Goal: Find specific page/section: Find specific page/section

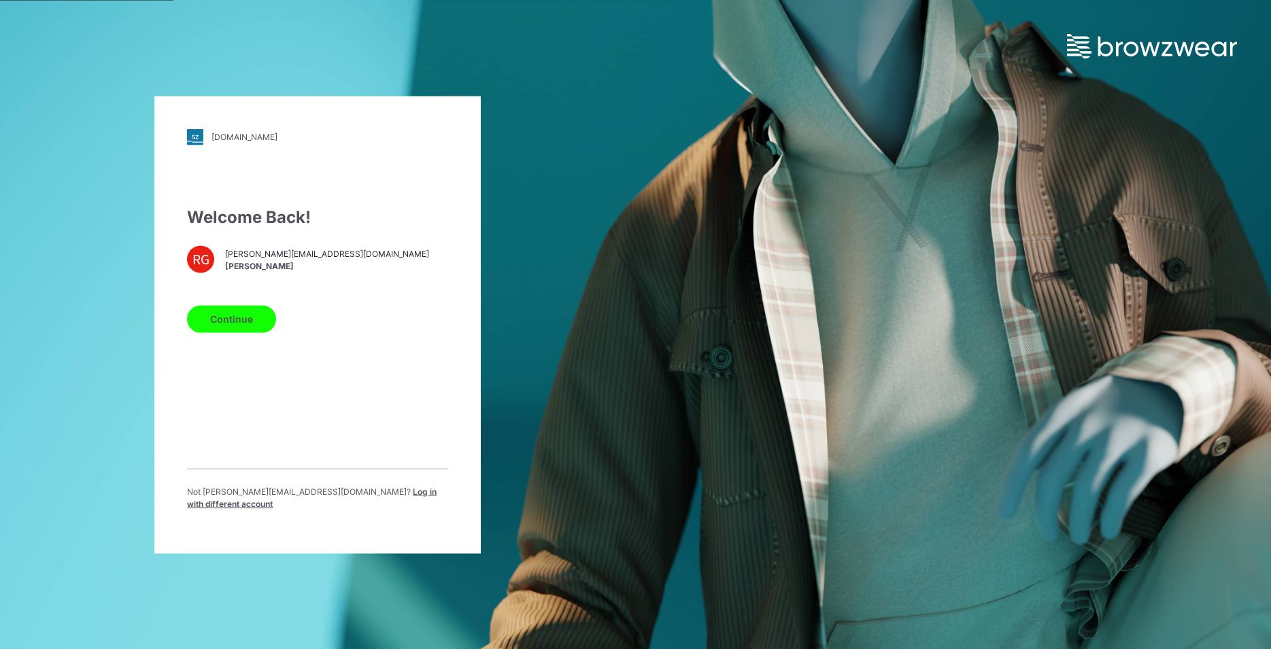
click at [219, 333] on button "Continue" at bounding box center [231, 318] width 89 height 27
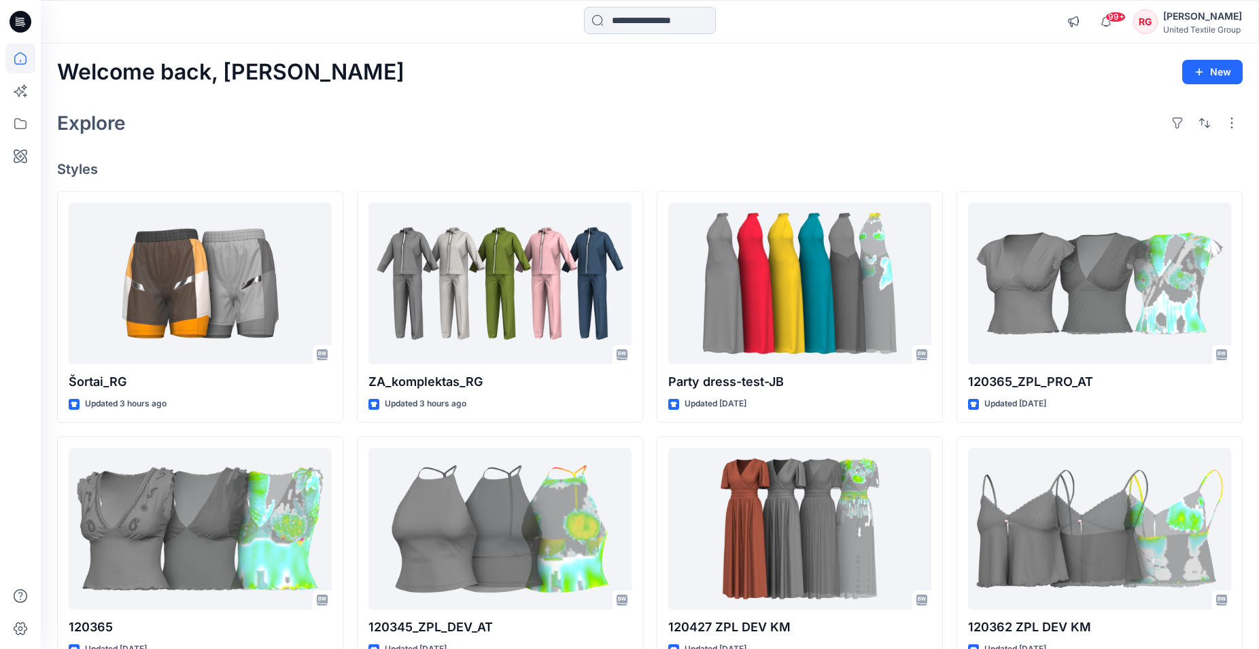
click at [664, 26] on input at bounding box center [650, 20] width 132 height 27
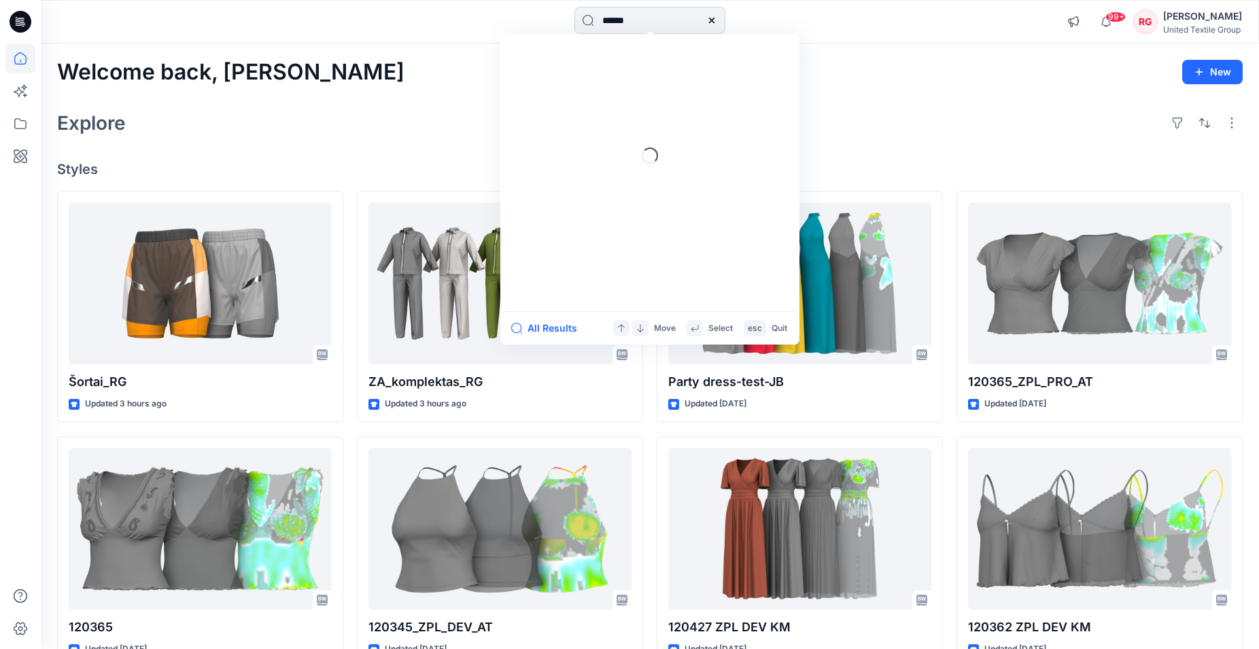
type input "******"
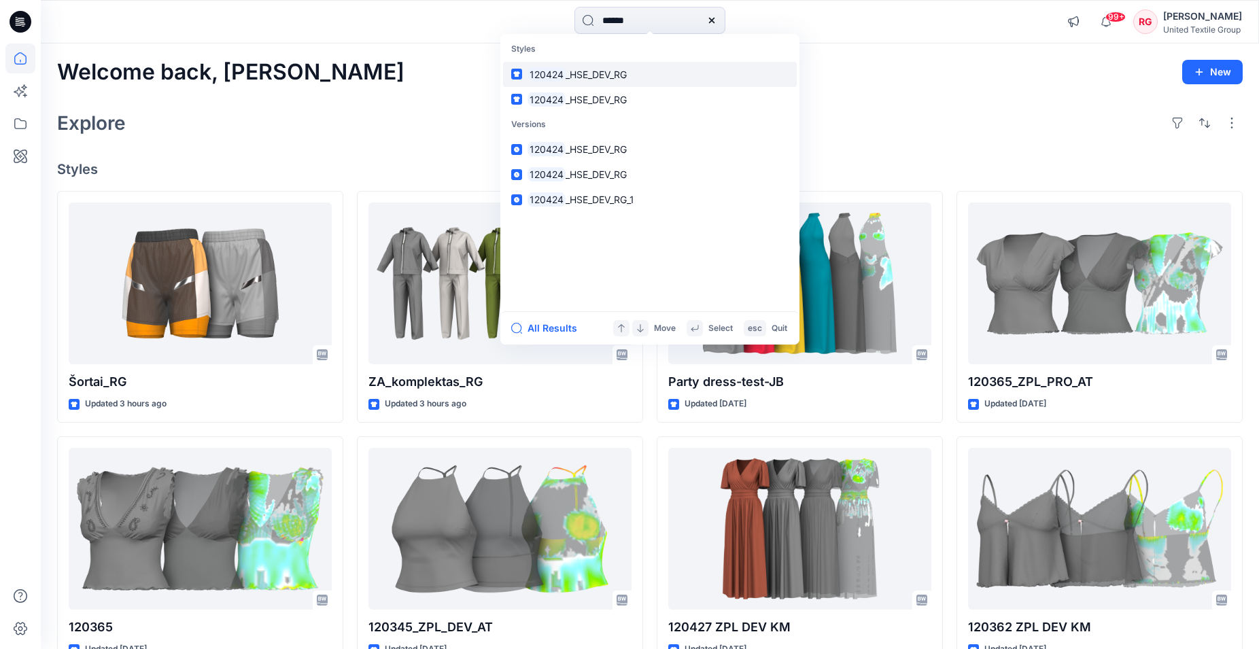
click at [607, 78] on span "_HSE_DEV_RG" at bounding box center [596, 75] width 61 height 12
